Goal: Task Accomplishment & Management: Use online tool/utility

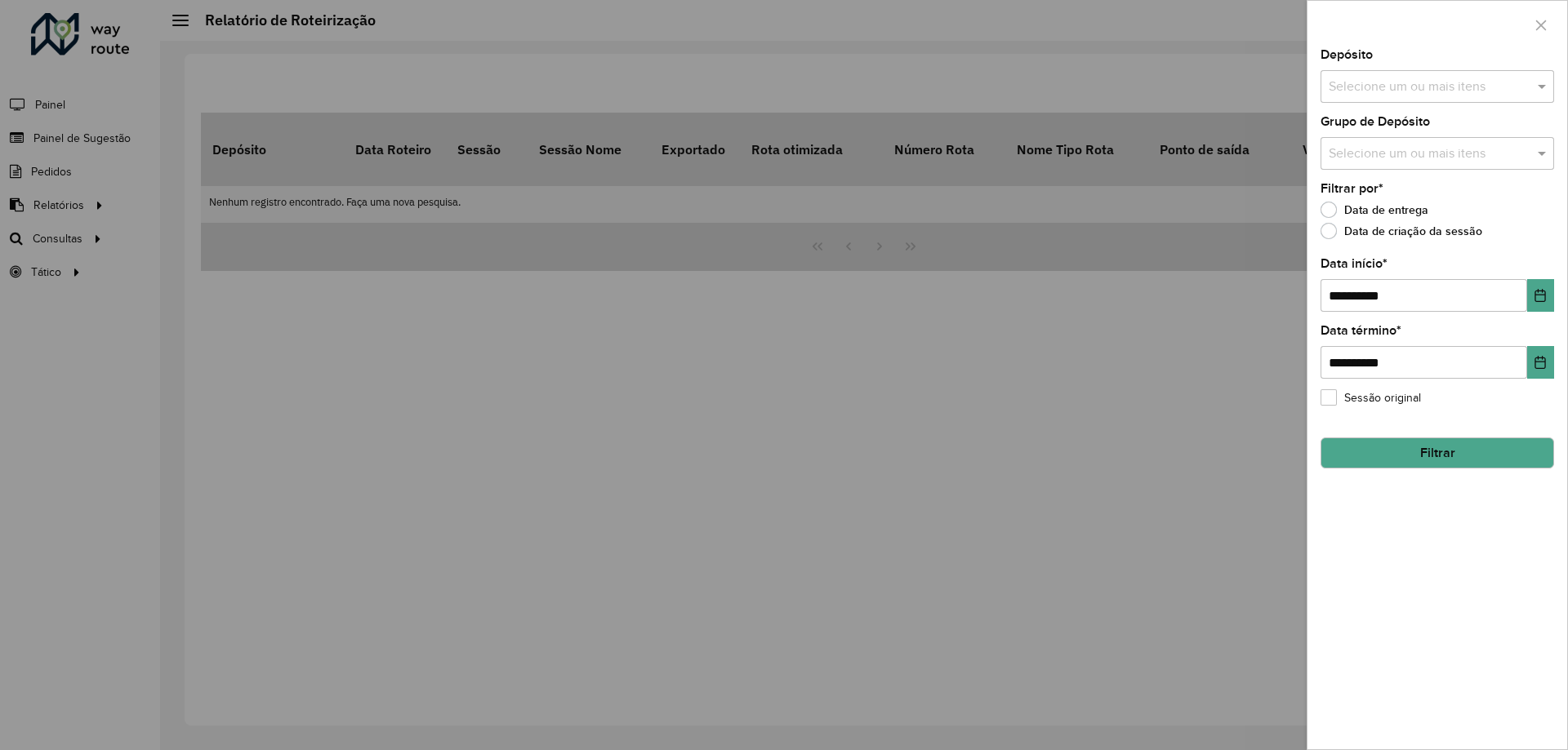
click at [50, 204] on div at bounding box center [784, 375] width 1568 height 750
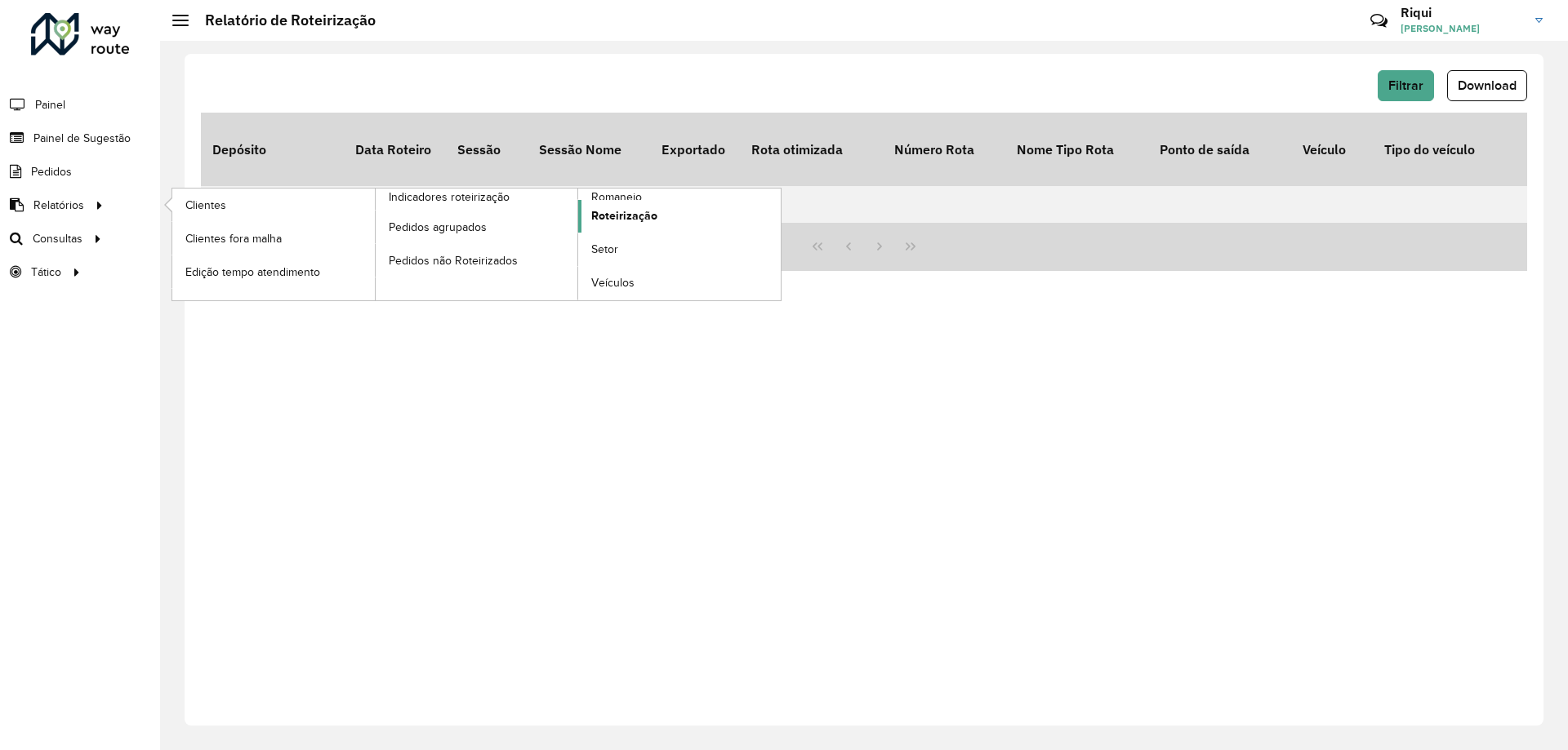
click at [649, 219] on span "Roteirização" at bounding box center [625, 216] width 67 height 17
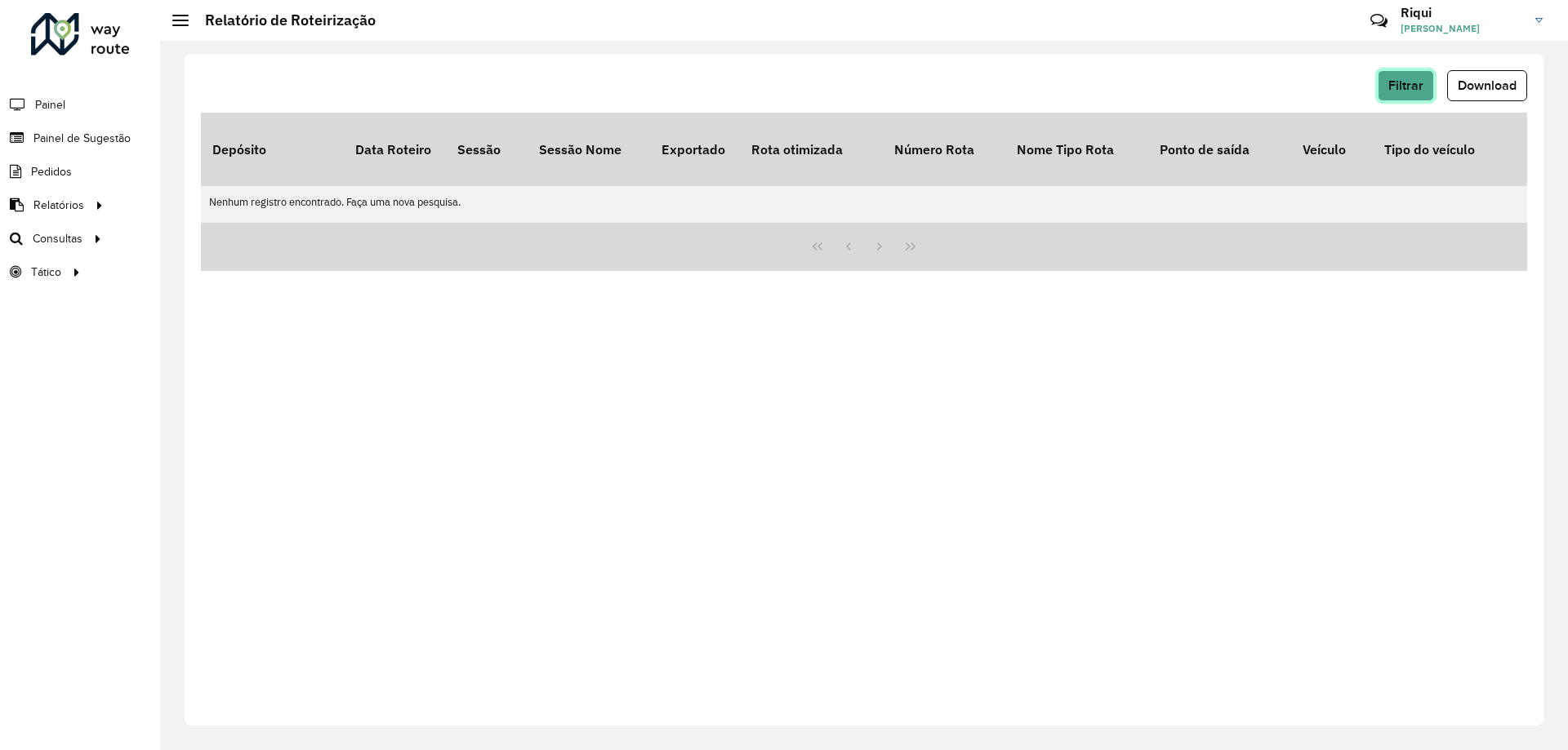
click at [1404, 84] on span "Filtrar" at bounding box center [1405, 85] width 35 height 14
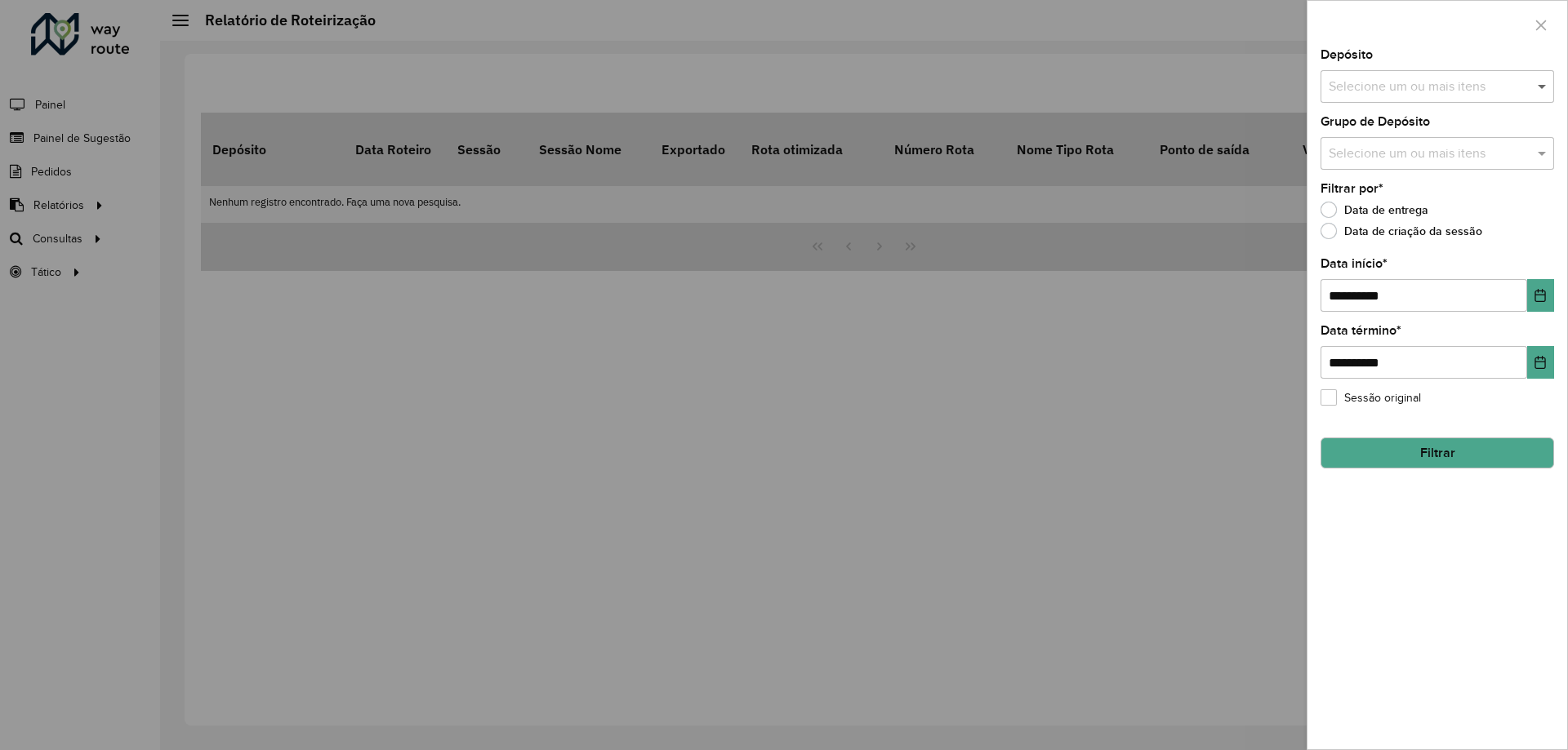
click at [1540, 88] on span at bounding box center [1543, 87] width 20 height 20
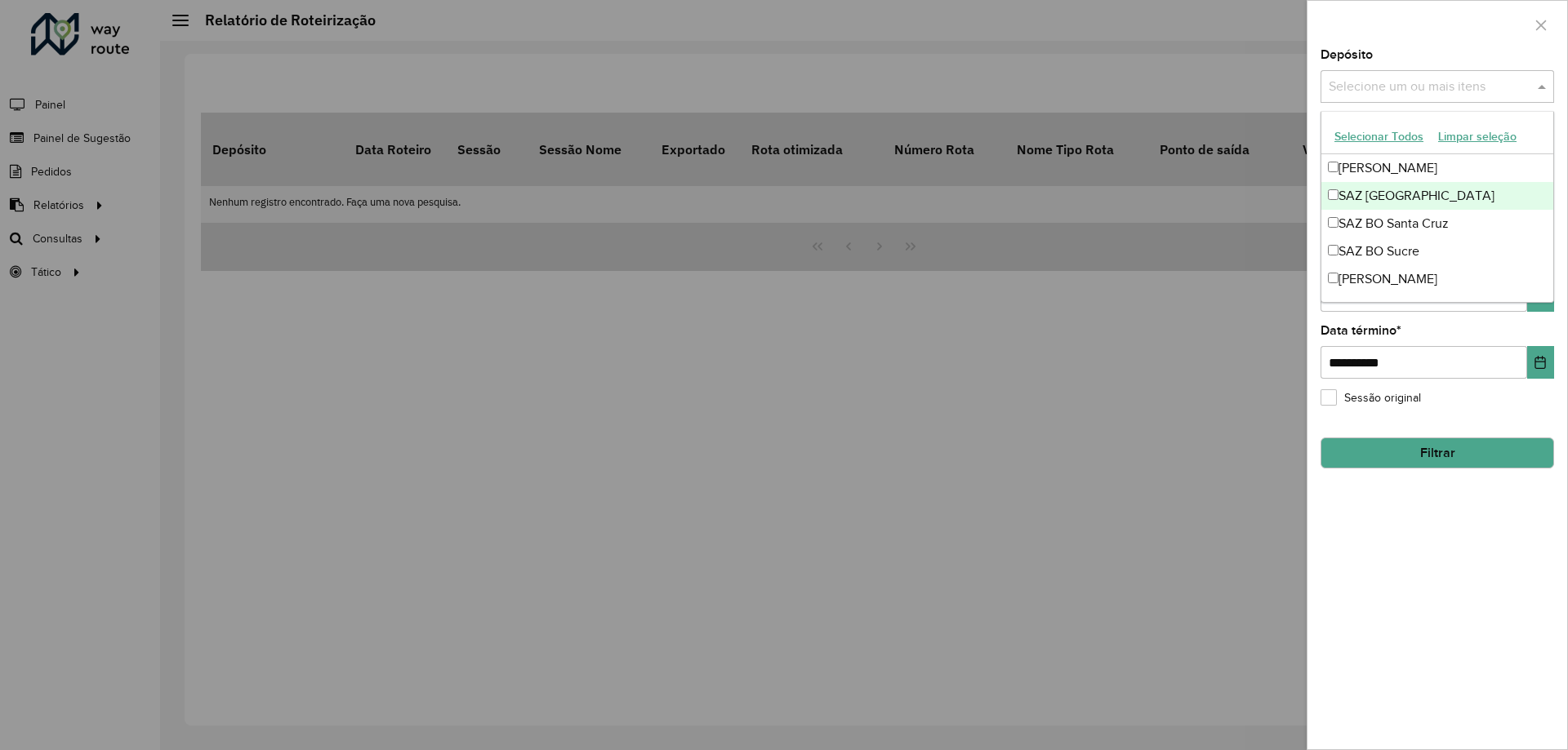
click at [1370, 193] on div "SAZ [GEOGRAPHIC_DATA]" at bounding box center [1438, 196] width 232 height 28
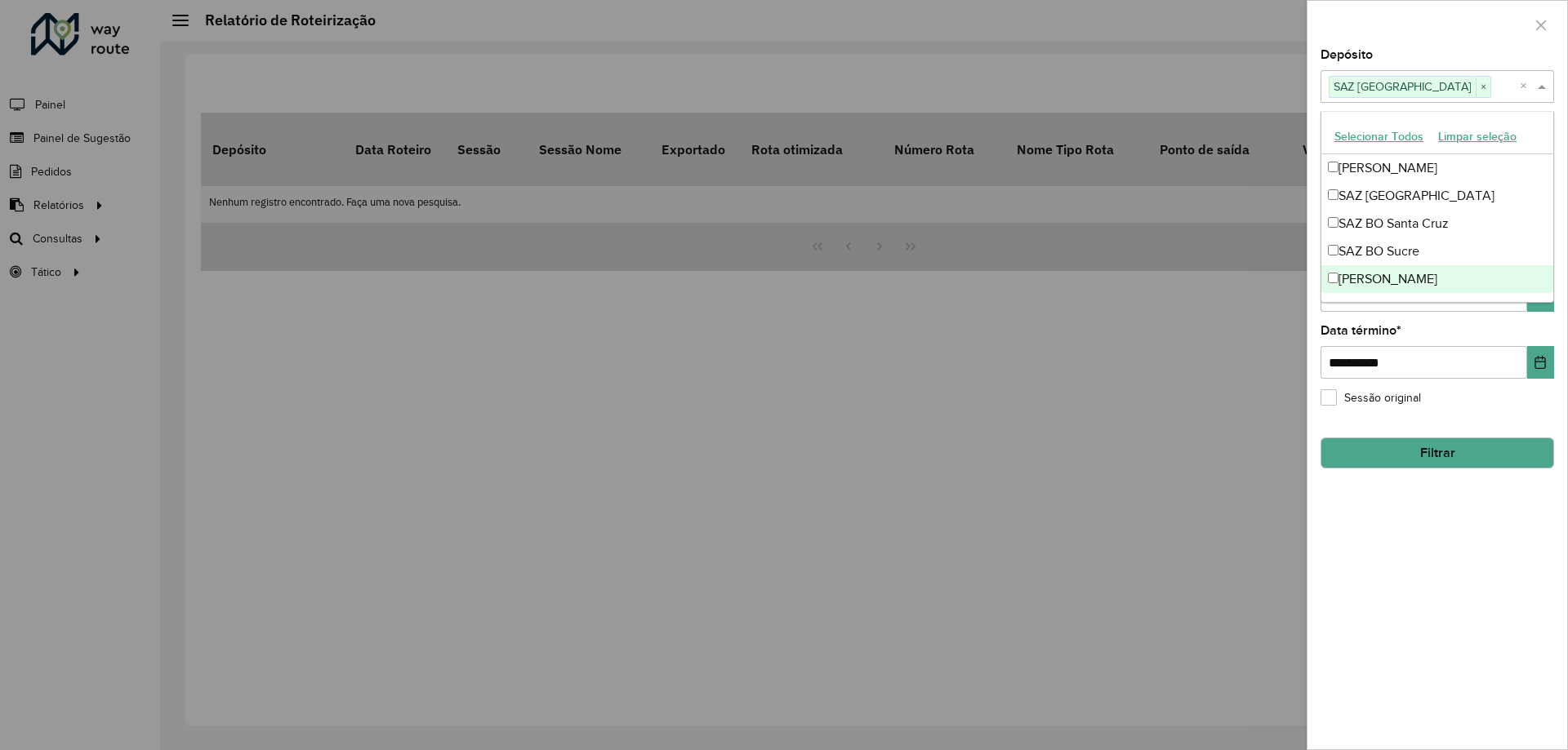
click at [1434, 324] on div "**********" at bounding box center [1437, 399] width 260 height 701
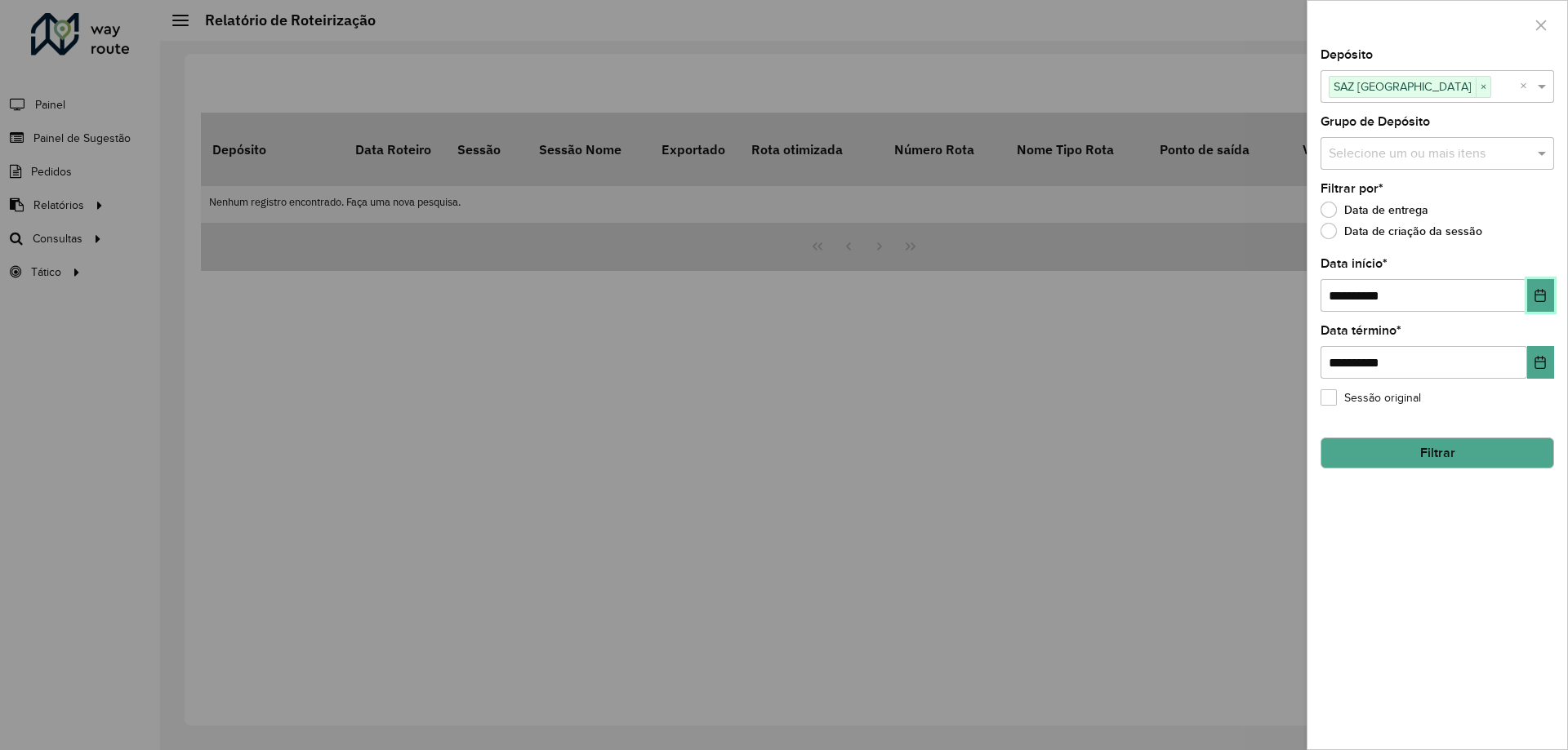
click at [1545, 302] on icon "Choose Date" at bounding box center [1540, 296] width 10 height 13
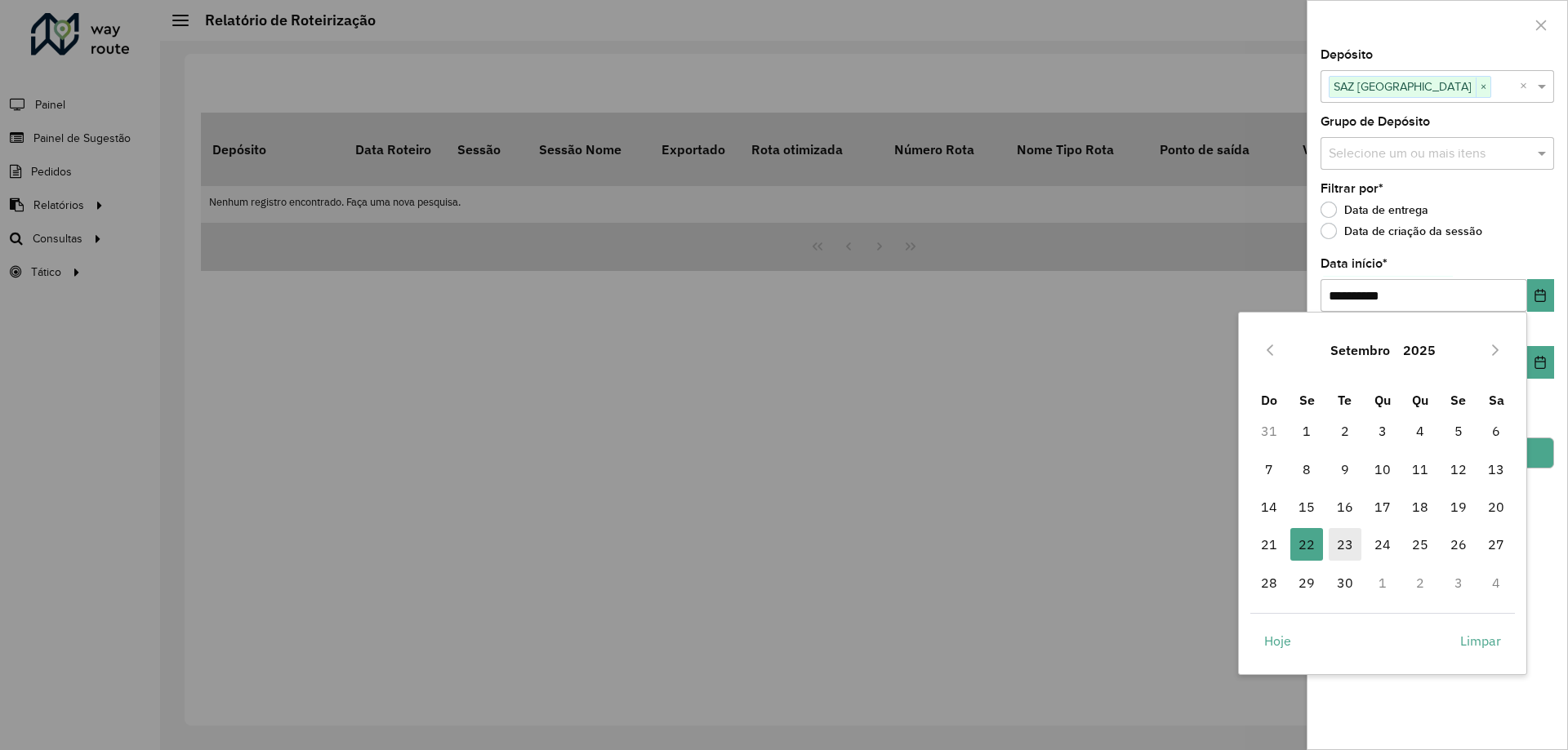
click at [1347, 549] on span "23" at bounding box center [1345, 545] width 32 height 32
type input "**********"
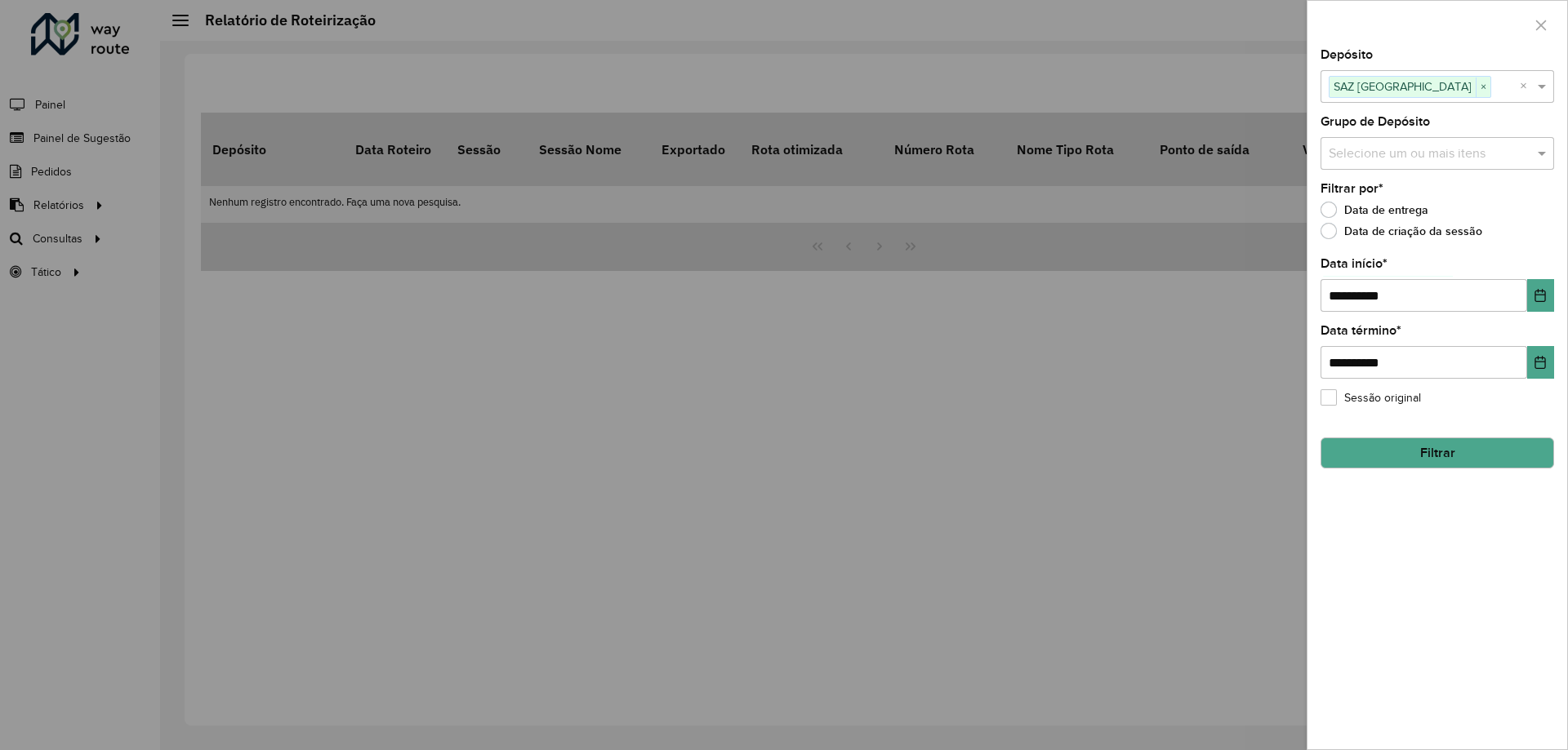
click at [1444, 434] on hb-field-button "Filtrar" at bounding box center [1438, 447] width 234 height 44
click at [1438, 452] on button "Filtrar" at bounding box center [1438, 452] width 234 height 31
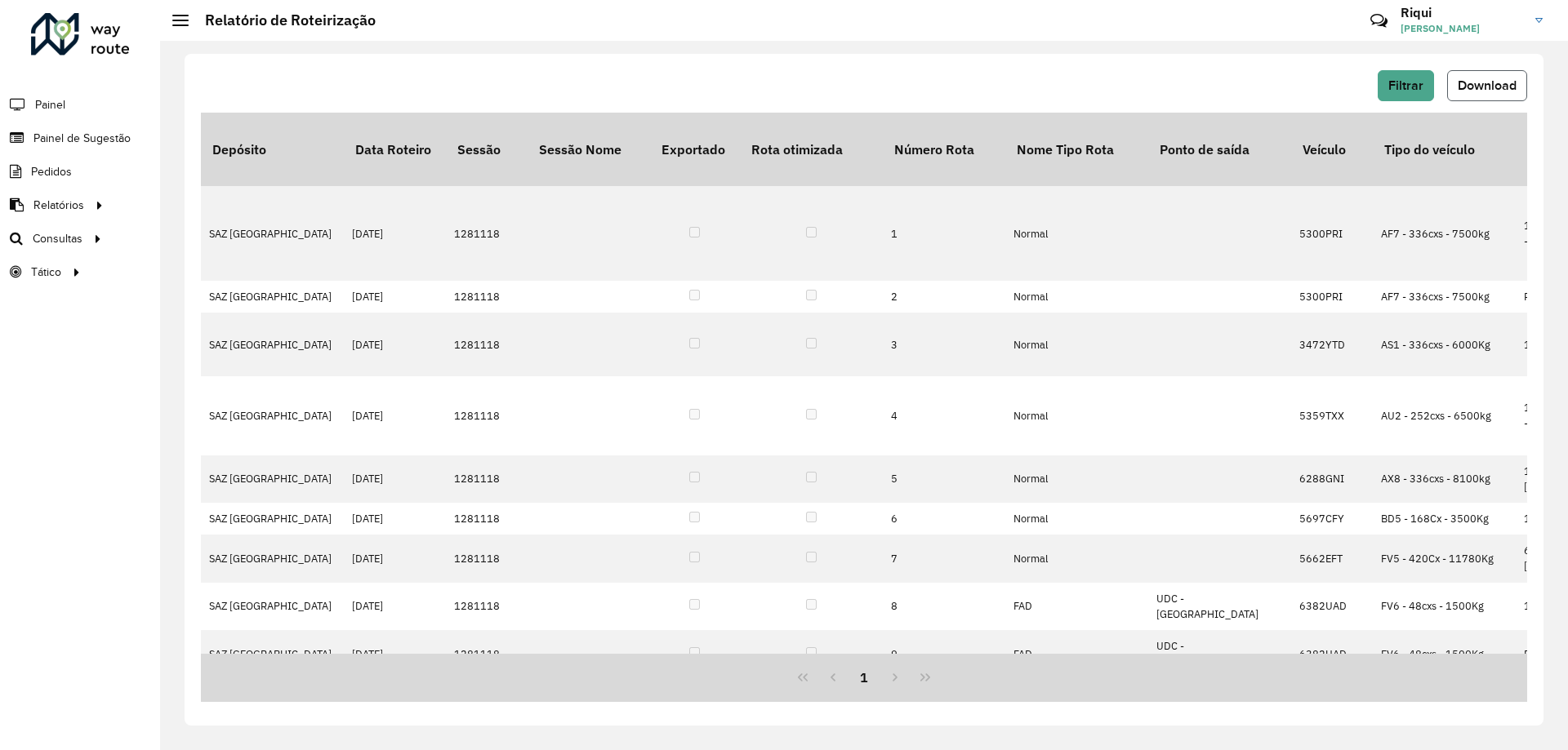
click at [1477, 91] on span "Download" at bounding box center [1487, 85] width 59 height 14
